Goal: Information Seeking & Learning: Find specific fact

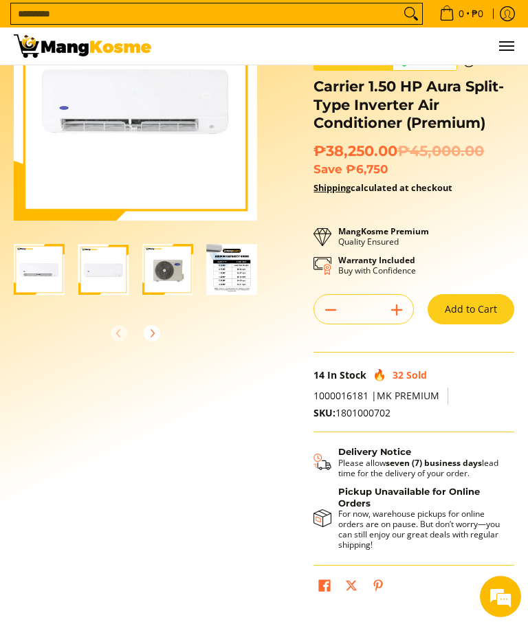
scroll to position [105, 0]
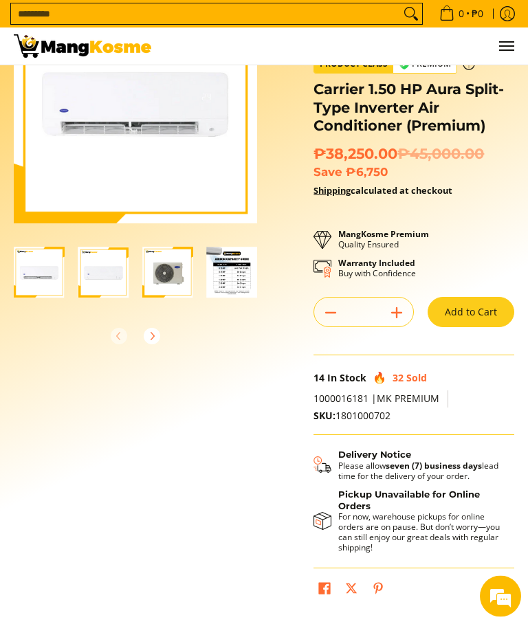
click at [109, 273] on img "Carrier 1.50 HP Aura Split-Type Inverter Air Conditioner (Premium)-2" at bounding box center [103, 272] width 51 height 51
click at [177, 276] on img "Carrier 1.50 HP Aura Split-Type Inverter Air Conditioner (Premium)-3" at bounding box center [167, 272] width 51 height 51
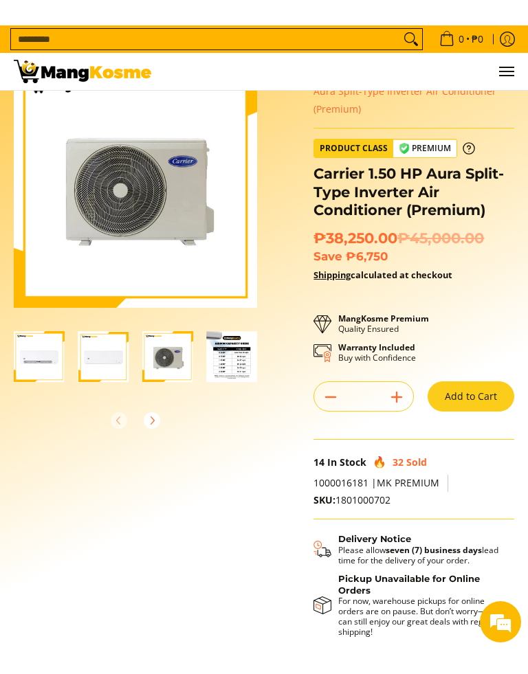
scroll to position [49, 0]
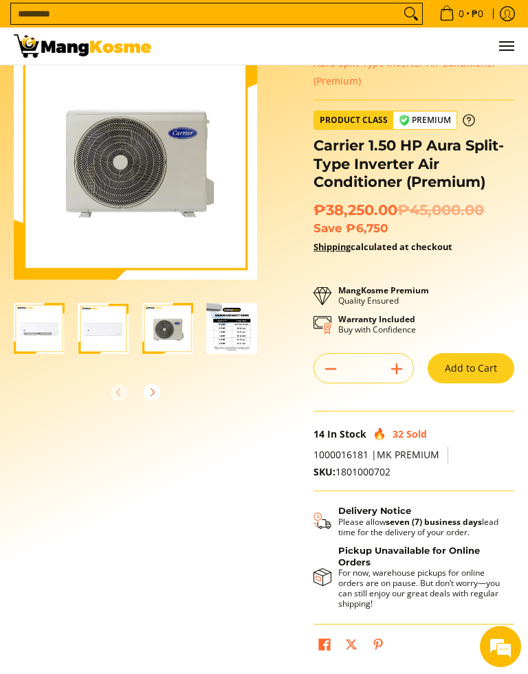
click at [234, 331] on img "Carrier 1.50 HP Aura Split-Type Inverter Air Conditioner (Premium)-4" at bounding box center [232, 328] width 51 height 51
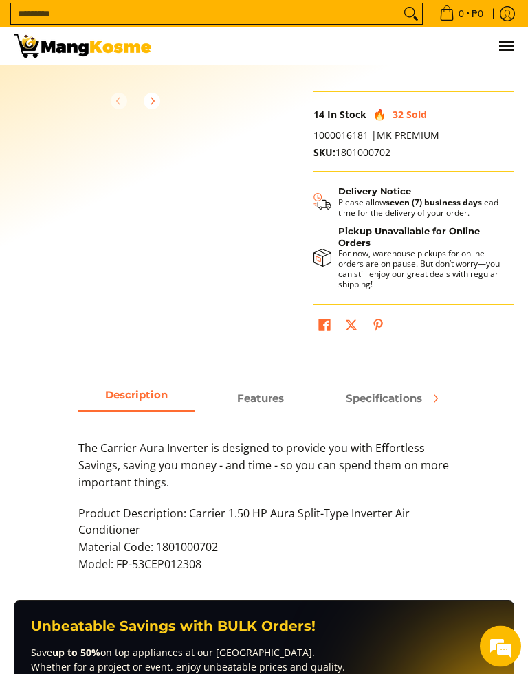
scroll to position [369, 0]
click at [264, 394] on span "Features" at bounding box center [260, 398] width 117 height 24
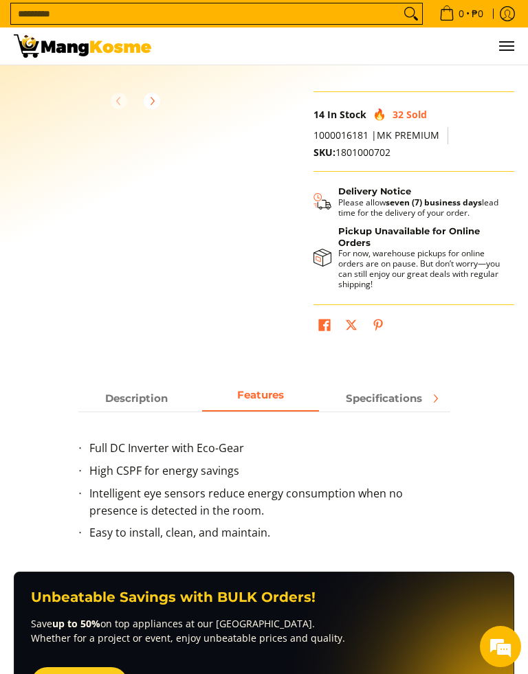
click at [402, 394] on span "Specifications" at bounding box center [384, 398] width 117 height 24
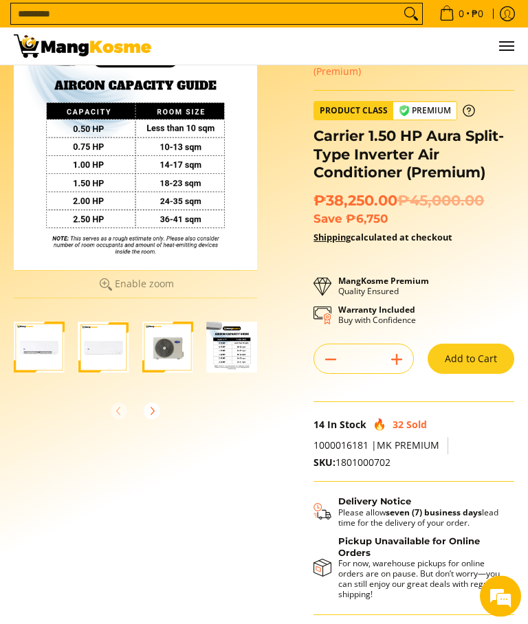
scroll to position [0, 0]
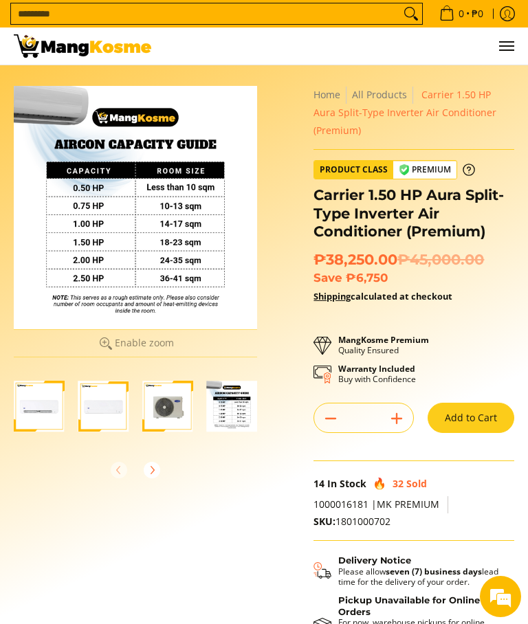
click at [341, 297] on link "Shipping" at bounding box center [331, 296] width 37 height 12
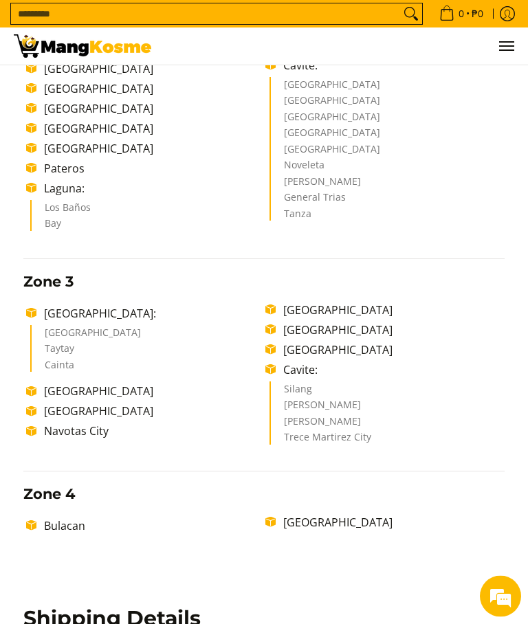
scroll to position [474, 0]
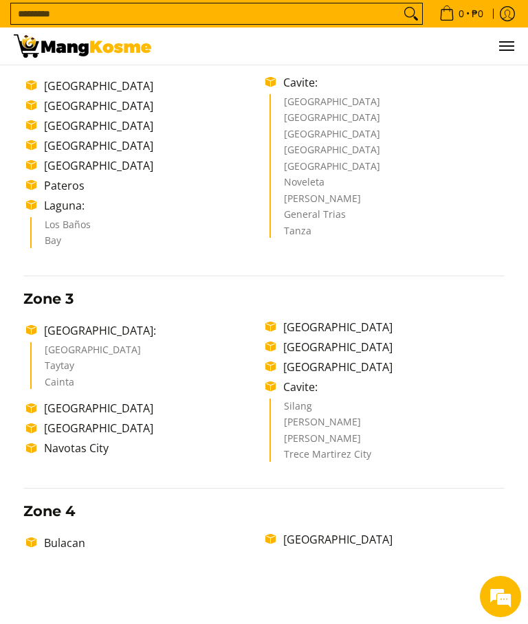
click at [87, 236] on li "Los Baños" at bounding box center [149, 228] width 208 height 16
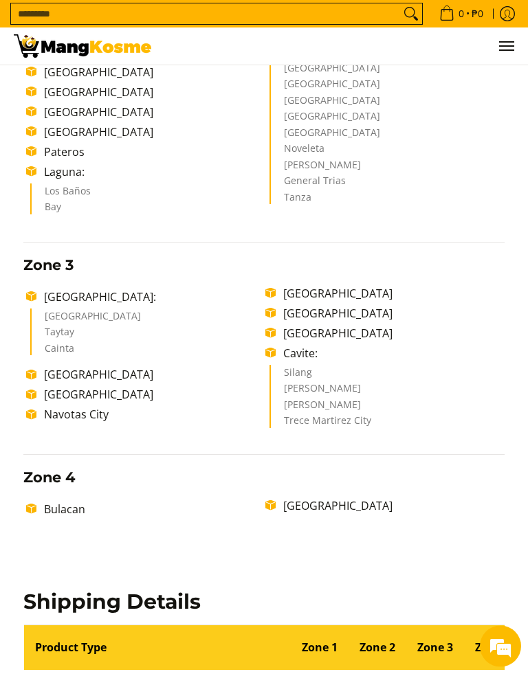
scroll to position [508, 0]
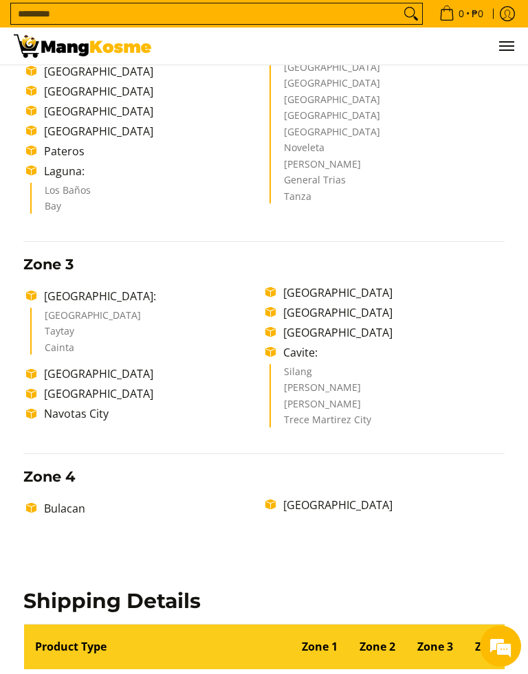
click at [58, 214] on li "Bay" at bounding box center [149, 208] width 208 height 12
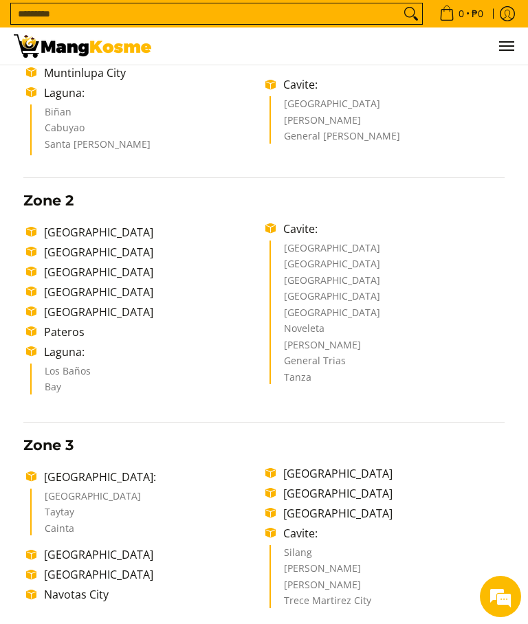
scroll to position [0, 0]
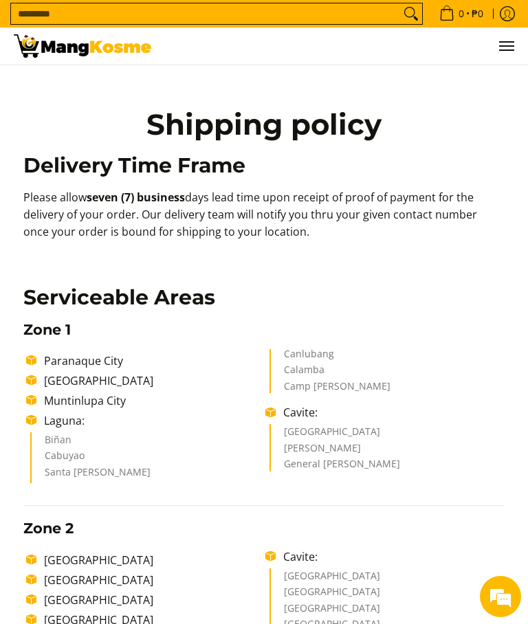
click at [511, 12] on icon "Log in" at bounding box center [507, 13] width 15 height 15
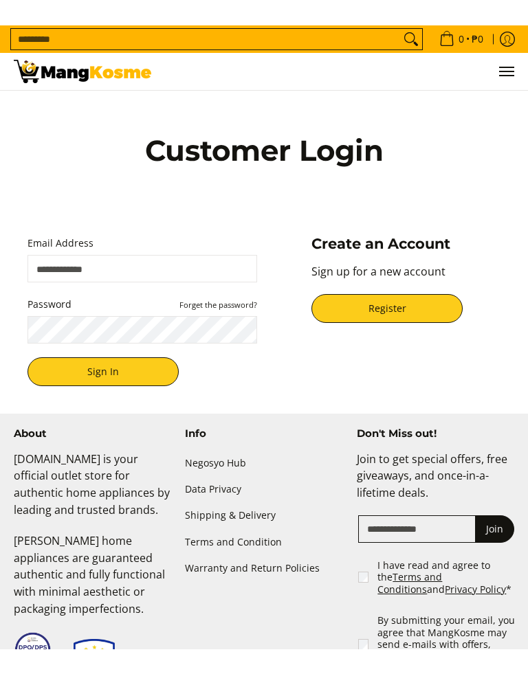
scroll to position [186, 0]
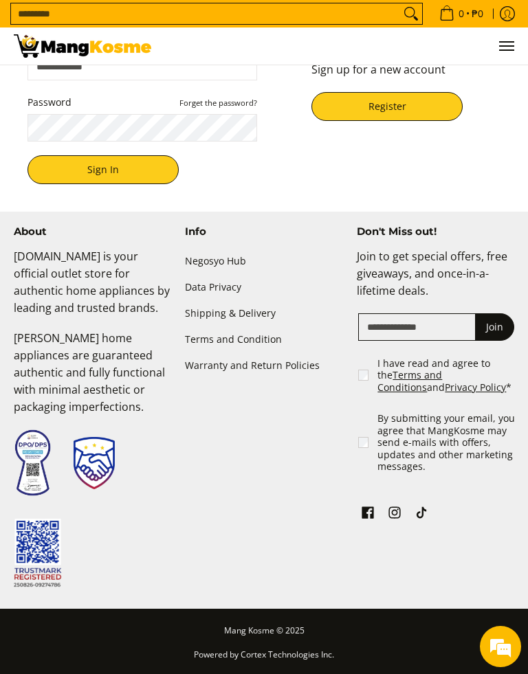
click at [501, 623] on em at bounding box center [500, 646] width 37 height 37
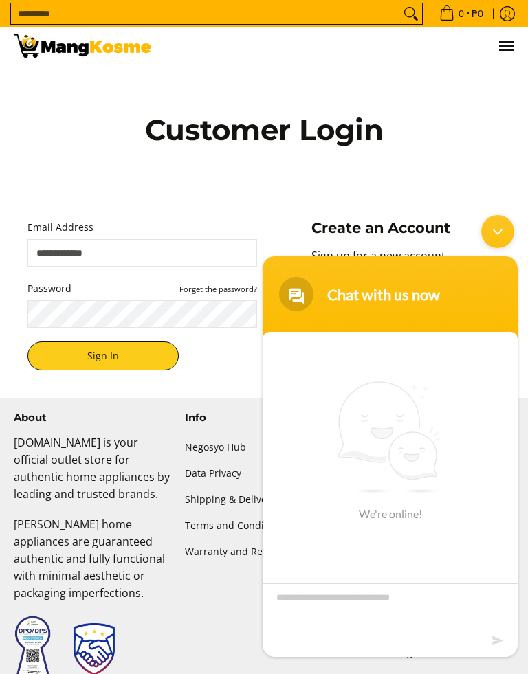
scroll to position [0, 0]
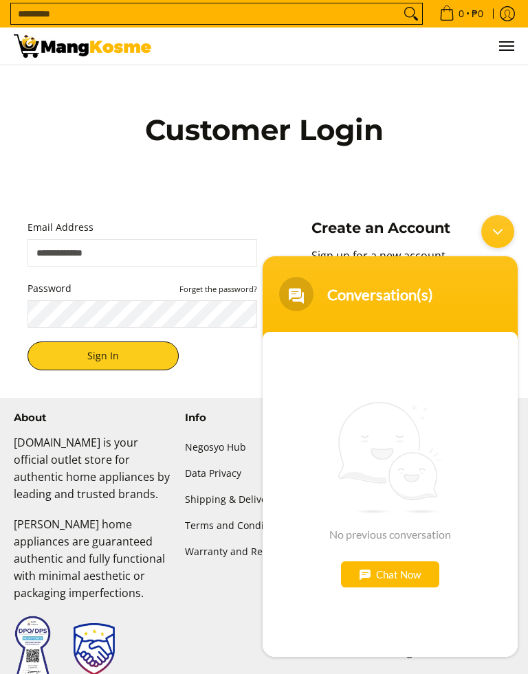
click at [409, 575] on div "Chat Now" at bounding box center [390, 574] width 98 height 26
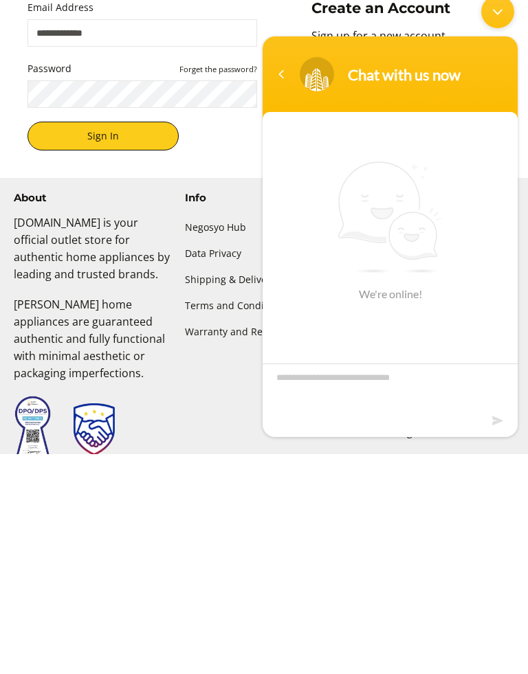
type textarea "*"
click at [485, 410] on textarea "**********" at bounding box center [389, 387] width 255 height 48
type textarea "**********"
click at [491, 425] on footer at bounding box center [389, 424] width 255 height 25
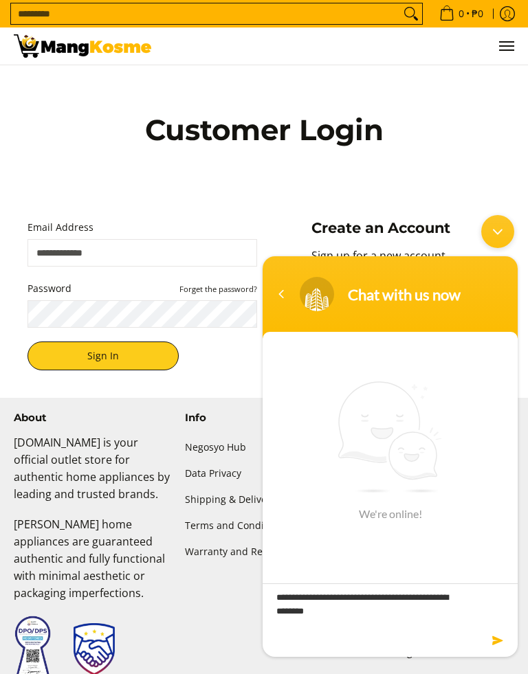
click at [489, 623] on footer at bounding box center [389, 643] width 255 height 25
click at [500, 623] on textarea "**********" at bounding box center [389, 607] width 255 height 48
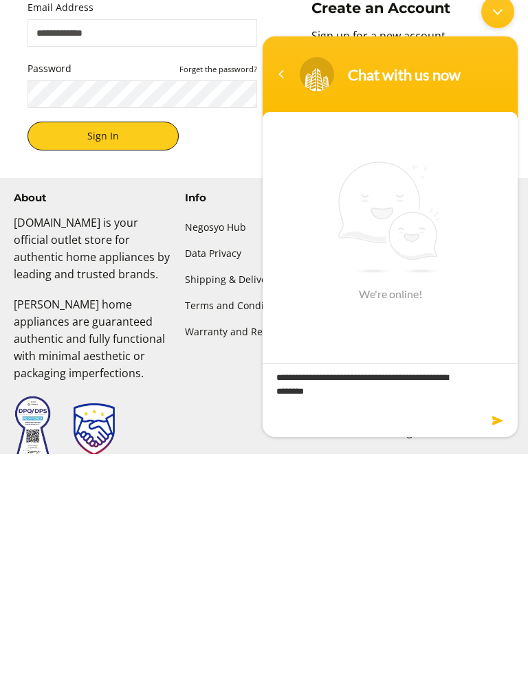
click at [492, 423] on em at bounding box center [498, 421] width 13 height 19
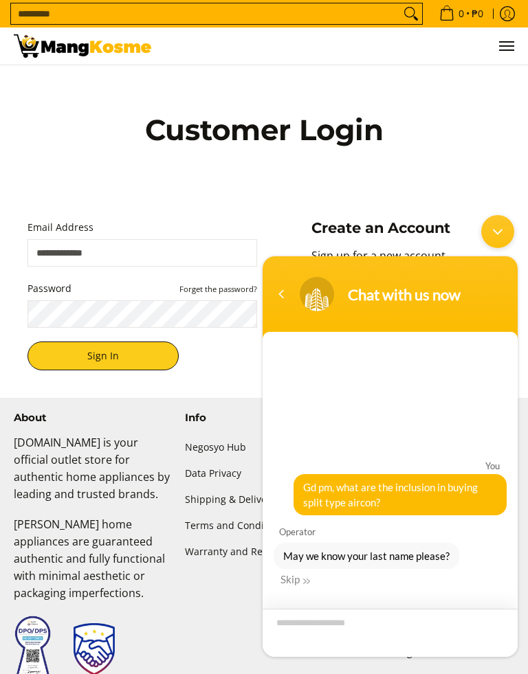
click at [339, 623] on textarea "Enter your last name" at bounding box center [389, 633] width 255 height 48
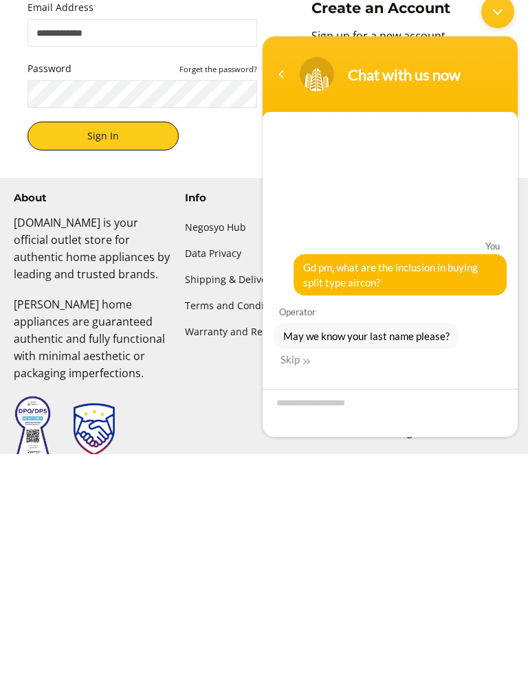
click at [292, 86] on div "Chat with us now" at bounding box center [390, 74] width 238 height 34
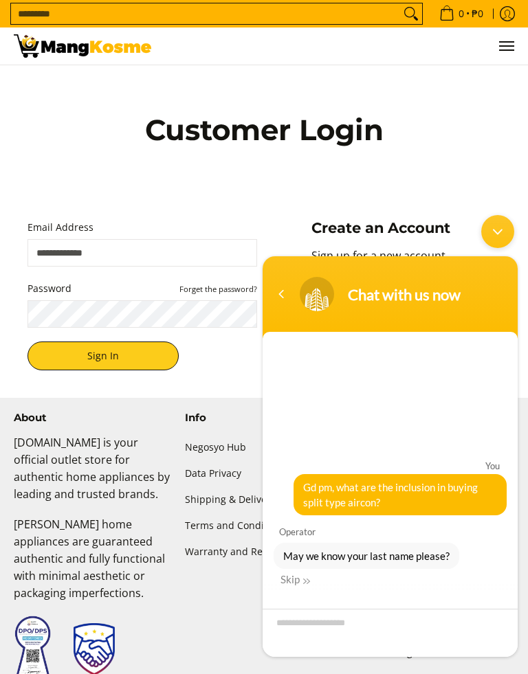
click at [278, 293] on div "Navigation go back" at bounding box center [281, 294] width 21 height 21
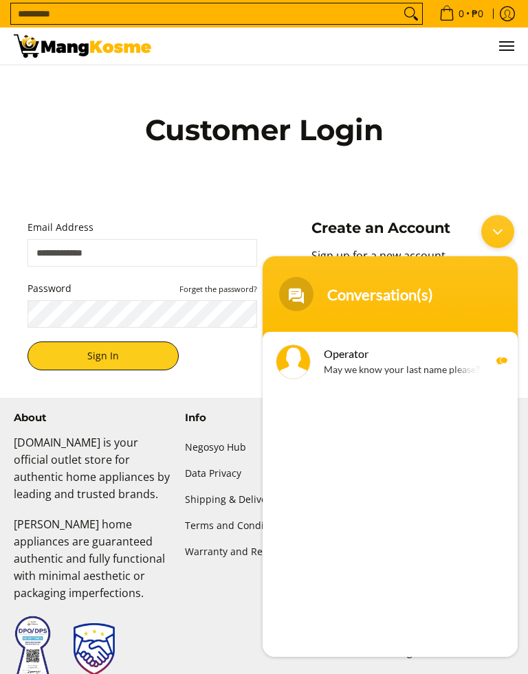
click at [507, 8] on icon "Log in" at bounding box center [507, 14] width 14 height 14
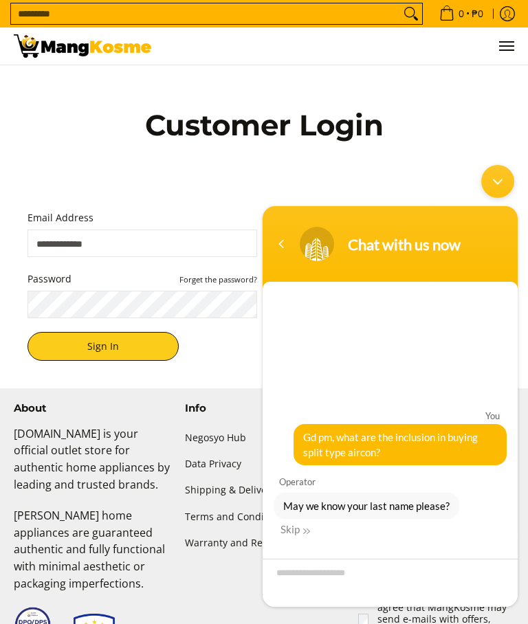
click at [337, 572] on textarea "Enter your last name" at bounding box center [389, 583] width 255 height 48
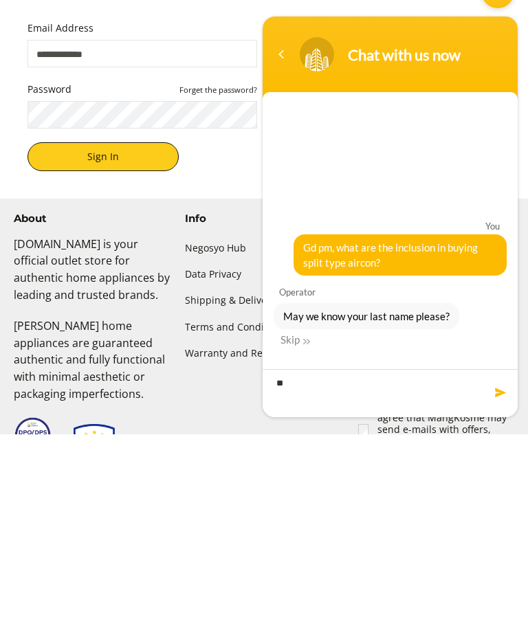
type textarea "*"
click at [293, 339] on div "Skip" at bounding box center [295, 339] width 30 height 12
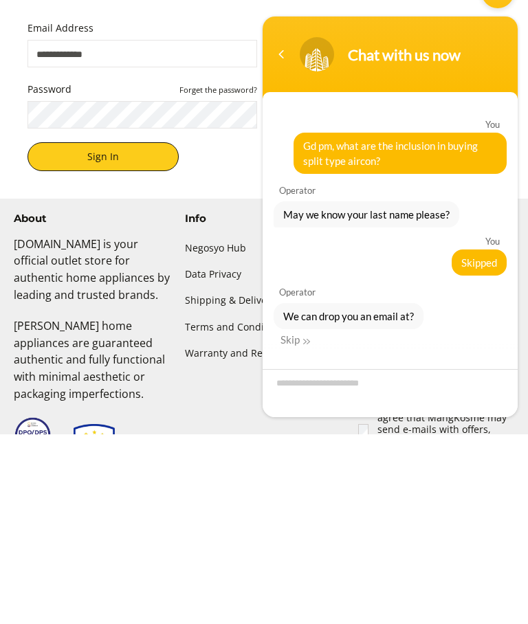
click at [273, 49] on div "Navigation go back" at bounding box center [281, 54] width 21 height 21
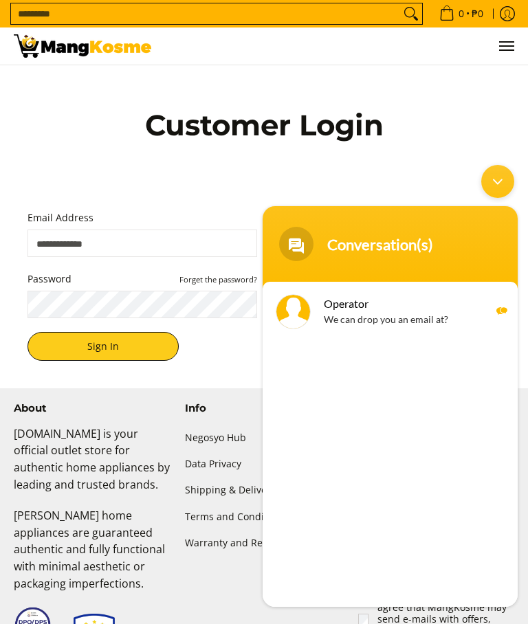
click at [467, 124] on div "Customer Login" at bounding box center [264, 143] width 514 height 156
